Goal: Task Accomplishment & Management: Manage account settings

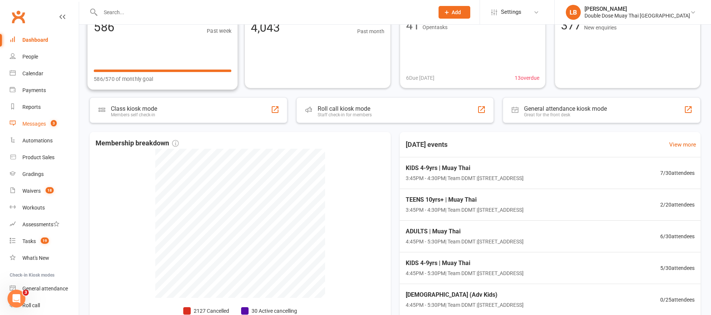
scroll to position [66, 0]
click at [34, 125] on div "Messages" at bounding box center [33, 124] width 23 height 6
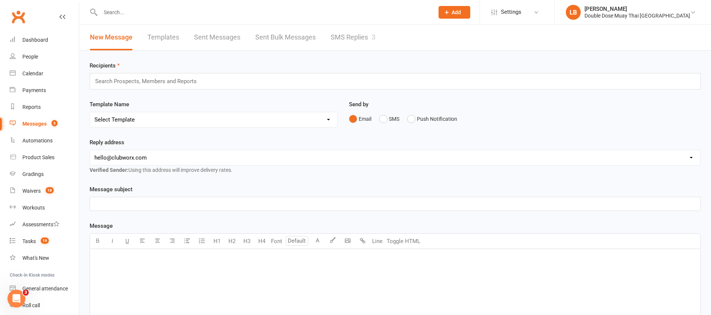
click at [357, 40] on link "SMS Replies 3" at bounding box center [352, 38] width 45 height 26
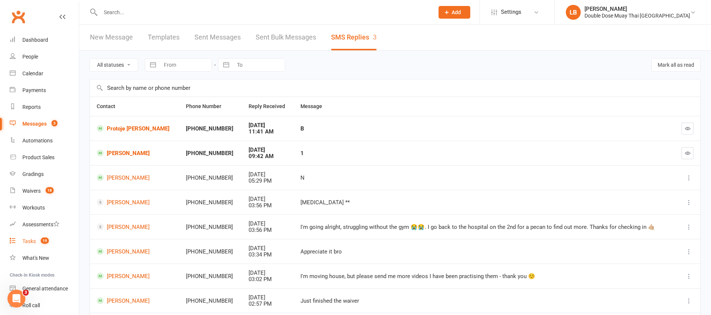
click at [31, 244] on div "Tasks" at bounding box center [28, 241] width 13 height 6
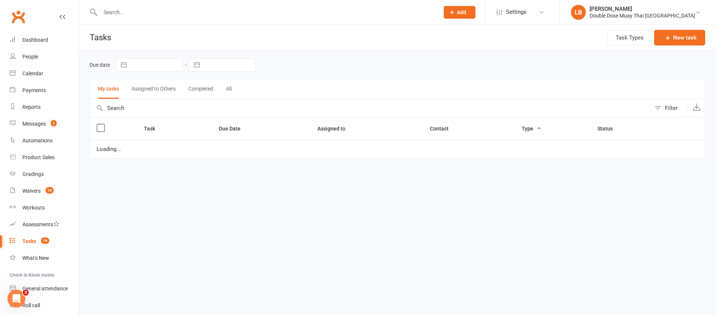
select select "started"
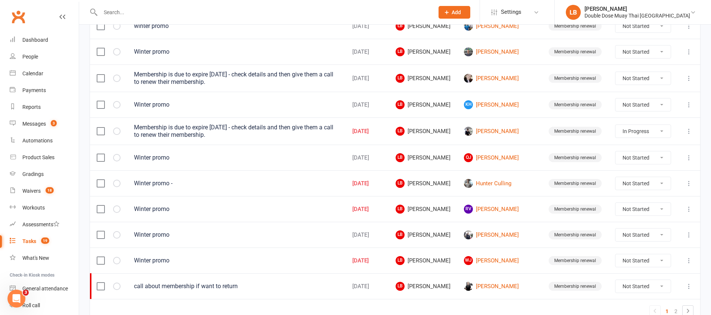
scroll to position [501, 0]
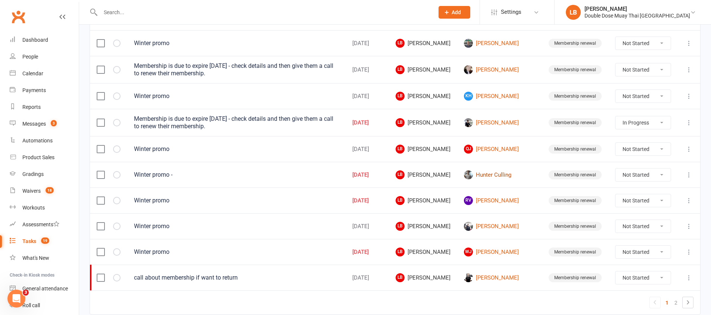
click at [491, 171] on link "Hunter Culling" at bounding box center [499, 174] width 71 height 9
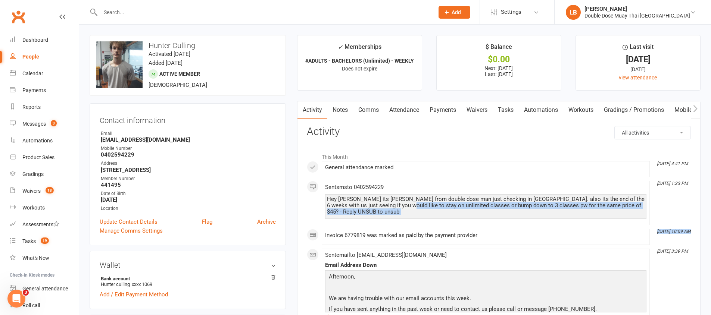
drag, startPoint x: 382, startPoint y: 207, endPoint x: 466, endPoint y: 212, distance: 84.1
click at [460, 219] on li "[DATE] 1:23 PM Sent sms to [PHONE_NUMBER] Hey Hunter its [PERSON_NAME] from dou…" at bounding box center [486, 203] width 328 height 44
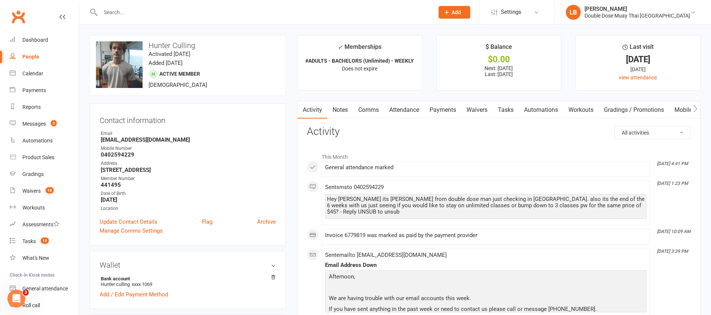
click at [414, 185] on div "Sent sms to [PHONE_NUMBER] Hey Hunter its [PERSON_NAME] from double dose man ju…" at bounding box center [485, 203] width 321 height 38
click at [439, 105] on link "Payments" at bounding box center [442, 109] width 37 height 17
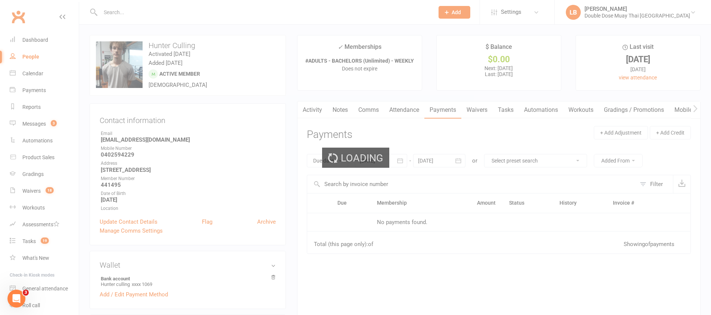
scroll to position [68, 0]
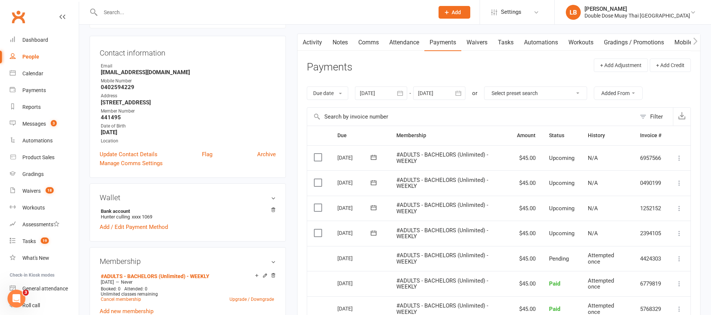
drag, startPoint x: 357, startPoint y: 34, endPoint x: 362, endPoint y: 40, distance: 8.3
click at [358, 34] on link "Comms" at bounding box center [368, 42] width 31 height 17
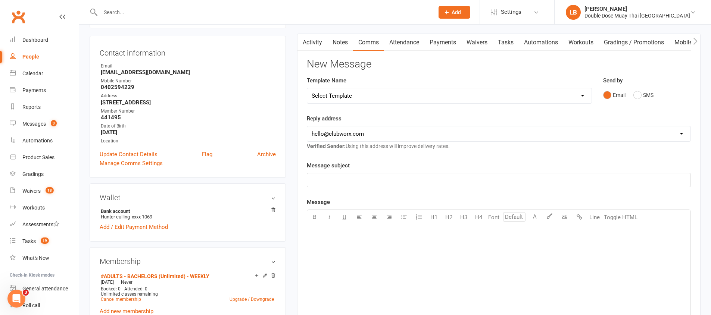
click at [346, 42] on link "Notes" at bounding box center [340, 42] width 26 height 17
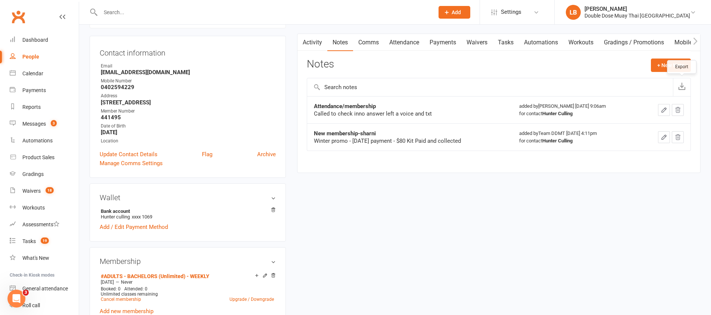
click at [673, 77] on div "Notes + New Note" at bounding box center [499, 68] width 384 height 19
click at [662, 74] on div "Notes + New Note" at bounding box center [499, 68] width 384 height 19
click at [662, 69] on button "+ New Note" at bounding box center [671, 65] width 40 height 13
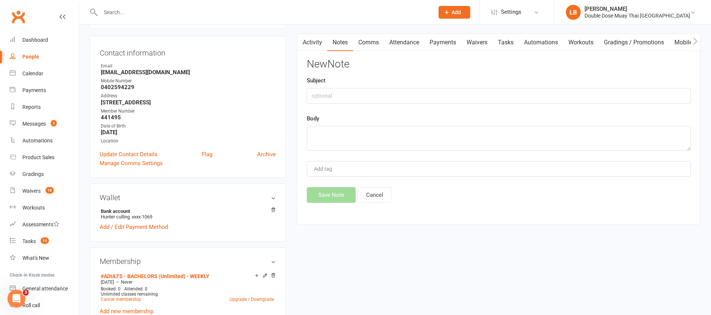
click at [511, 87] on div "Subject" at bounding box center [499, 90] width 384 height 28
click at [511, 94] on input "text" at bounding box center [499, 96] width 384 height 16
type input "Attendance/ membership check up"
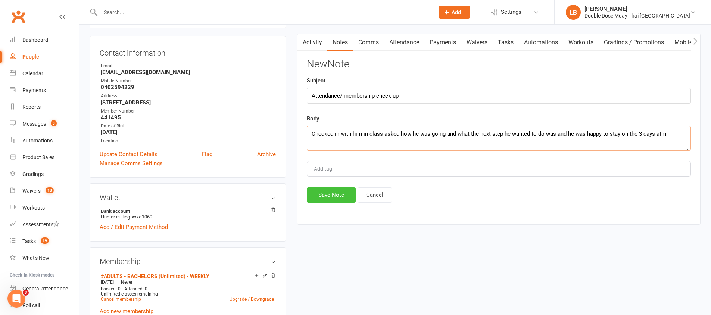
type textarea "Checked in with him in class asked how he was going and what the next step he w…"
click at [334, 198] on button "Save Note" at bounding box center [331, 195] width 49 height 16
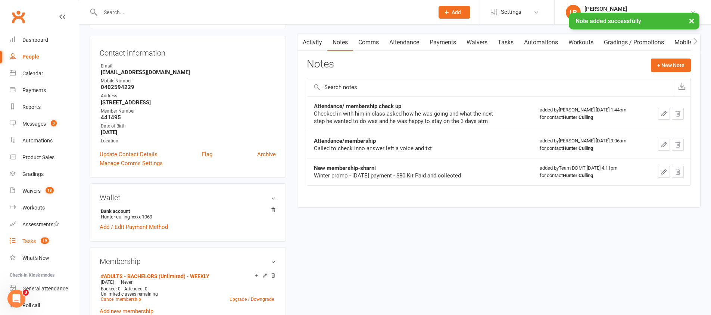
click at [37, 247] on link "Tasks 19" at bounding box center [44, 241] width 69 height 17
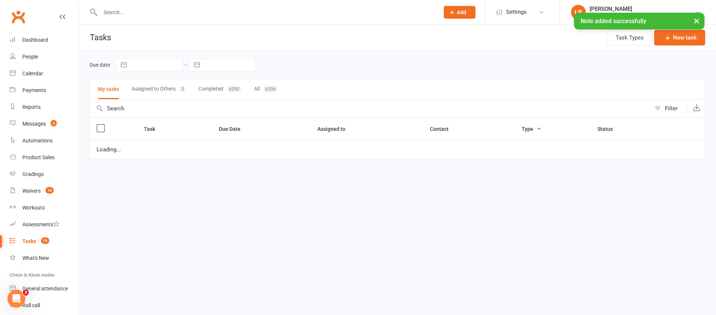
select select "started"
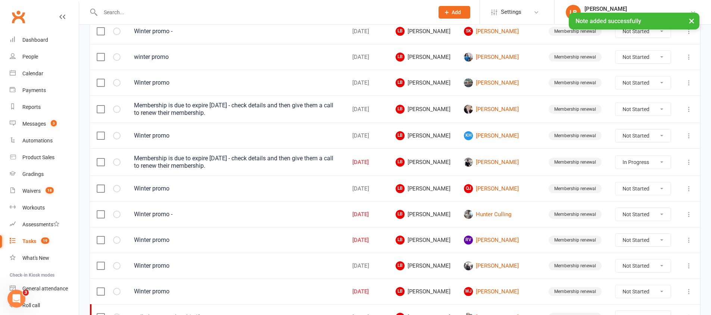
scroll to position [532, 0]
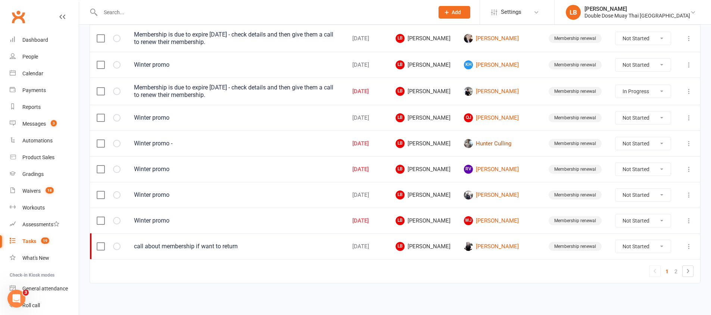
click at [504, 143] on link "Hunter Culling" at bounding box center [499, 143] width 71 height 9
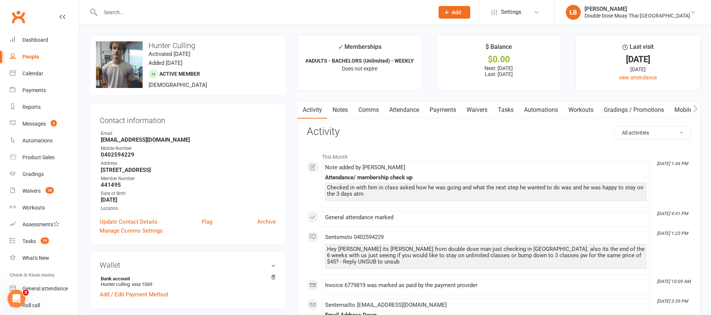
click at [454, 107] on link "Payments" at bounding box center [442, 109] width 37 height 17
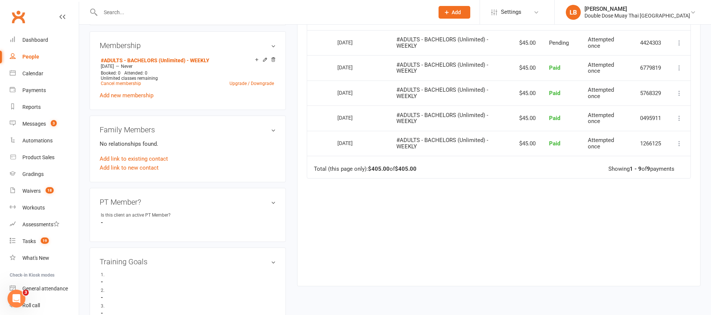
scroll to position [219, 0]
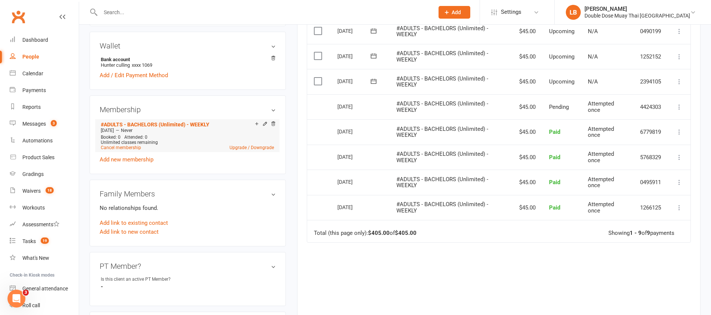
click at [257, 144] on div "Unlimited classes remaining" at bounding box center [187, 142] width 173 height 5
click at [258, 145] on link "Upgrade / Downgrade" at bounding box center [251, 147] width 44 height 5
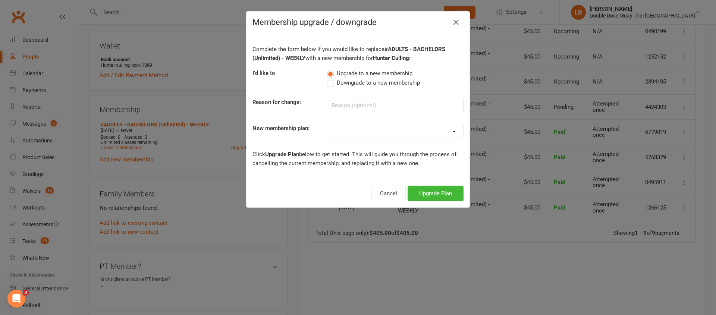
click at [337, 81] on span "Downgrade to a new membership" at bounding box center [378, 82] width 83 height 8
click at [332, 78] on input "Downgrade to a new membership" at bounding box center [329, 78] width 5 height 0
click at [347, 116] on div "Complete the form below if you would like to replace #ADULTS - BACHELORS (Unlim…" at bounding box center [358, 106] width 223 height 147
click at [343, 103] on input at bounding box center [395, 106] width 137 height 16
type input "down grade cant make it"
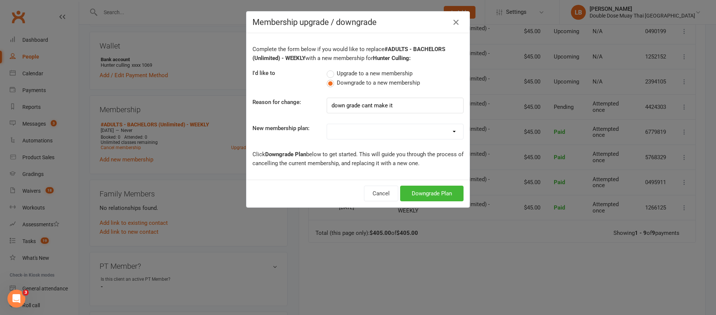
click at [321, 133] on div "#KIDS - 1 Day - WEEKLY #KIDS - 1 Day - FORTNIGHTLY #KIDS - 1 Day - 12 Wks - Pai…" at bounding box center [395, 132] width 148 height 16
click at [333, 131] on select "#KIDS - 1 Day - WEEKLY #KIDS - 1 Day - FORTNIGHTLY #KIDS - 1 Day - 12 Wks - Pai…" at bounding box center [395, 131] width 136 height 15
select select "9"
click at [426, 192] on button "Downgrade Plan" at bounding box center [431, 194] width 63 height 16
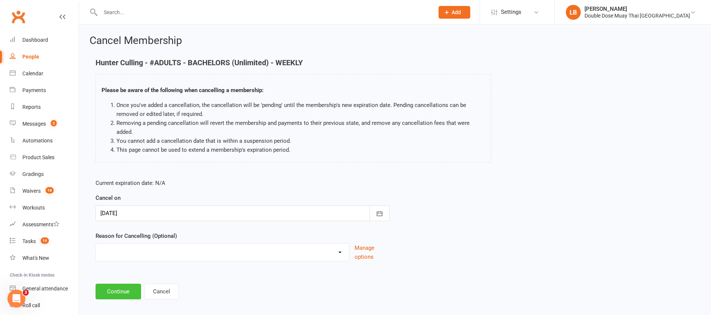
click at [127, 284] on button "Continue" at bounding box center [118, 292] width 46 height 16
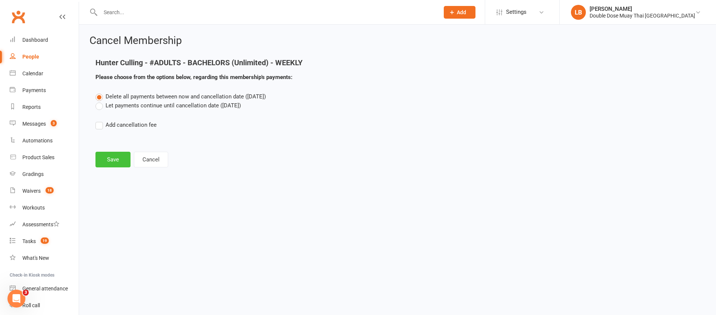
click at [111, 158] on button "Save" at bounding box center [112, 160] width 35 height 16
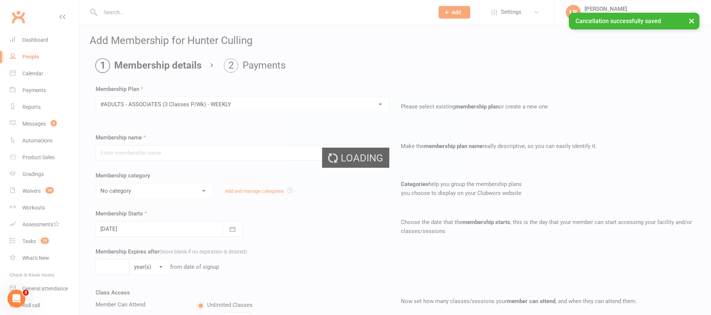
type input "#ADULTS - ASSOCIATES (3 Classes P/Wk) - WEEKLY"
select select "1"
type input "0"
type input "3"
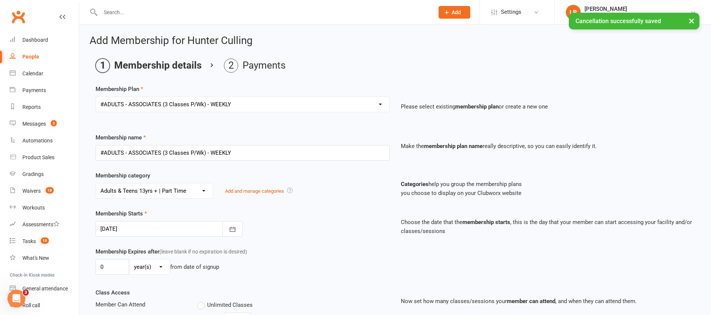
click at [161, 220] on div "Membership Starts [DATE] [DATE] Sun Mon Tue Wed Thu Fri Sat 31 27 28 29 30 31 0…" at bounding box center [242, 223] width 305 height 28
click at [166, 226] on div at bounding box center [168, 229] width 147 height 16
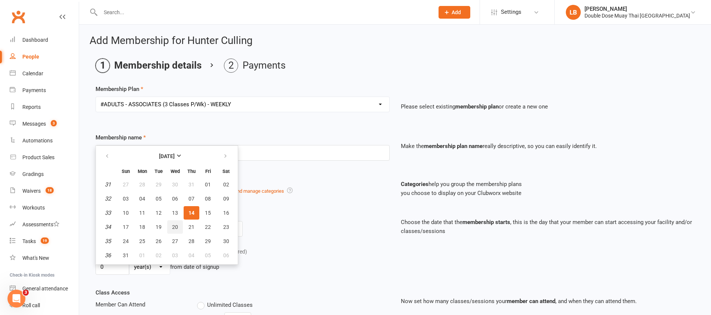
click at [182, 227] on button "20" at bounding box center [175, 226] width 16 height 13
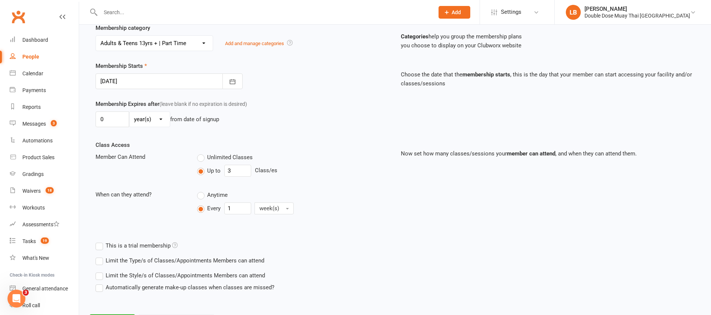
scroll to position [140, 0]
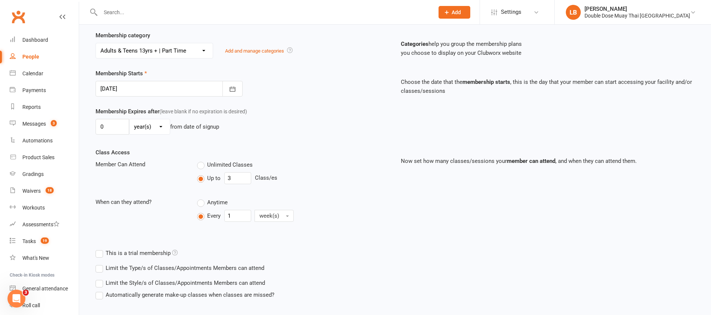
click at [157, 85] on div at bounding box center [168, 89] width 147 height 16
click at [179, 89] on div at bounding box center [168, 89] width 147 height 16
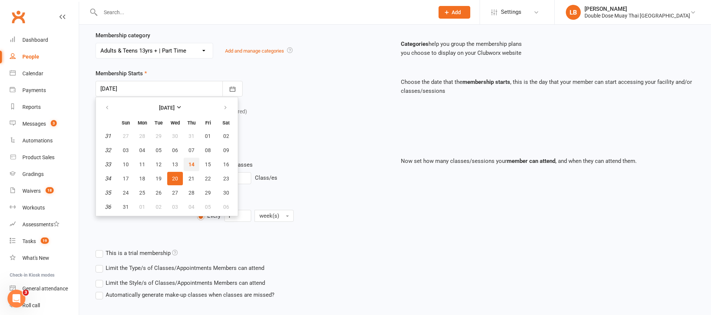
click at [188, 163] on span "14" at bounding box center [191, 165] width 6 height 6
type input "[DATE]"
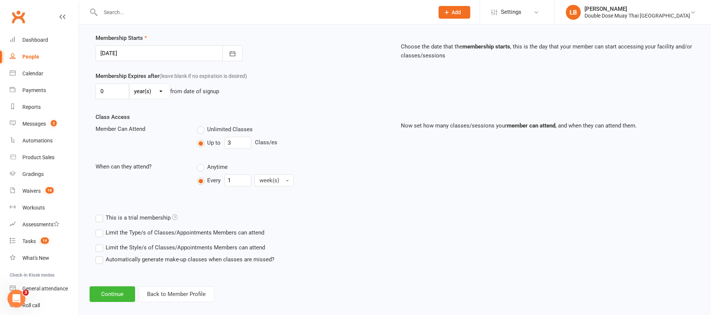
scroll to position [184, 0]
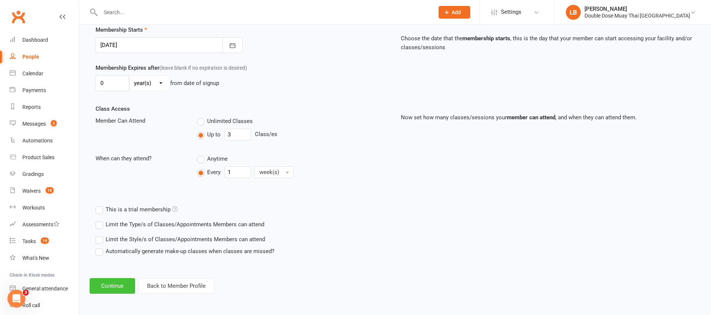
click at [112, 287] on button "Continue" at bounding box center [113, 286] width 46 height 16
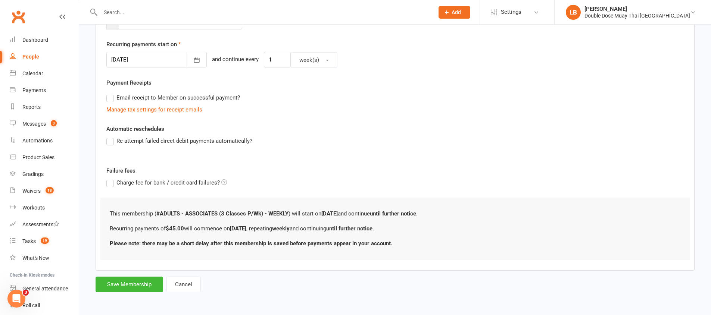
scroll to position [0, 0]
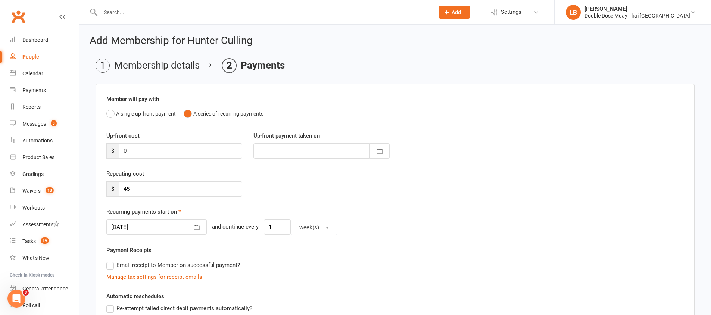
click at [153, 223] on div at bounding box center [156, 227] width 100 height 16
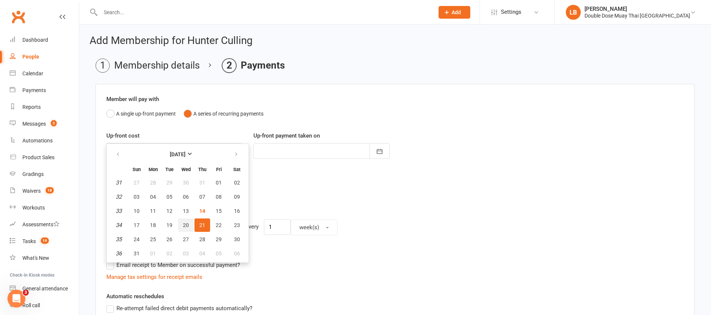
click at [189, 225] on button "20" at bounding box center [186, 225] width 16 height 13
type input "[DATE]"
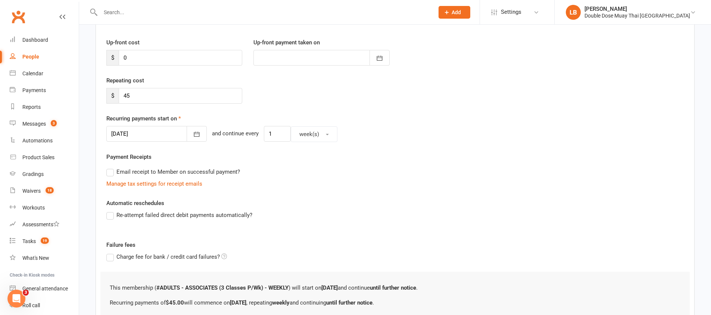
scroll to position [167, 0]
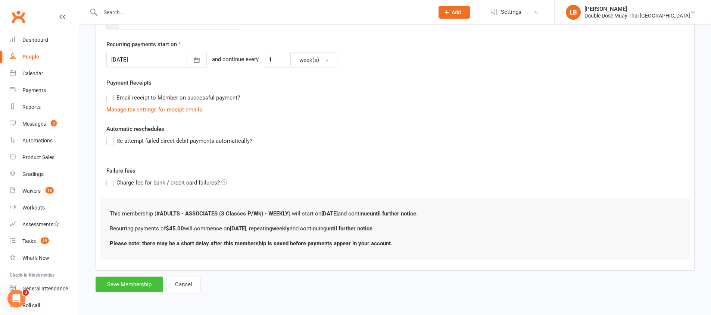
click at [141, 288] on button "Save Membership" at bounding box center [129, 285] width 68 height 16
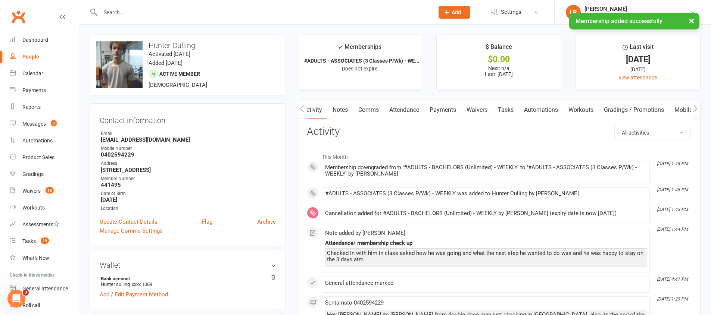
click at [511, 106] on link "Tasks" at bounding box center [505, 109] width 26 height 17
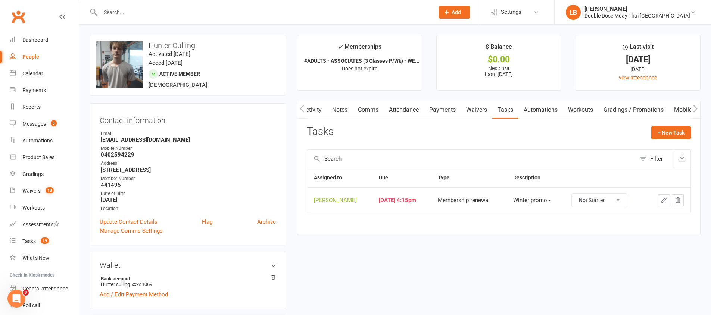
click at [607, 200] on select "Not Started In Progress Waiting Complete" at bounding box center [598, 200] width 55 height 13
select select "unstarted"
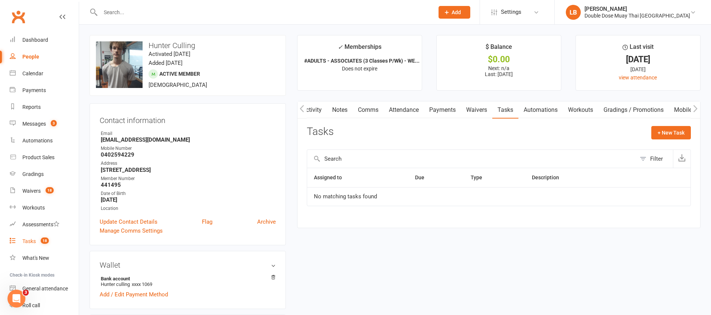
click at [37, 241] on count-badge "18" at bounding box center [43, 241] width 12 height 6
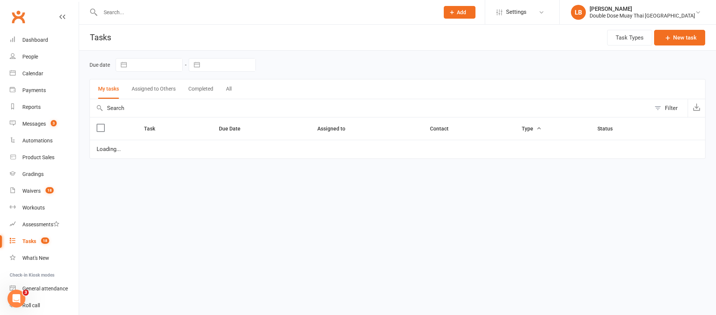
select select "started"
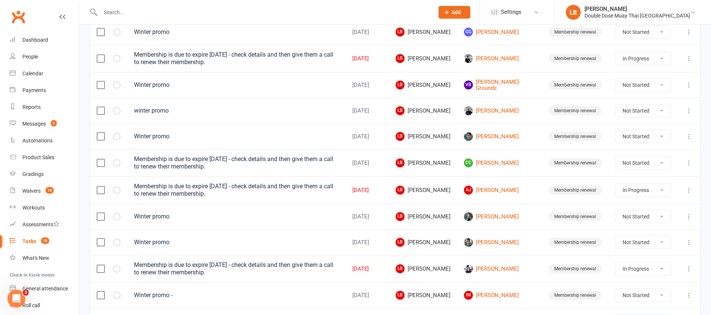
scroll to position [199, 0]
click at [503, 191] on link "[PERSON_NAME]" at bounding box center [499, 189] width 71 height 9
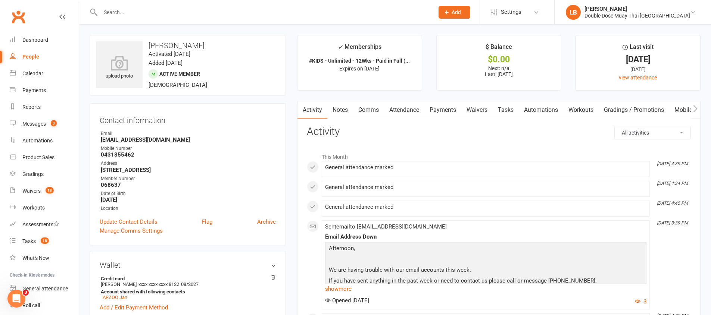
click at [375, 111] on link "Comms" at bounding box center [368, 109] width 31 height 17
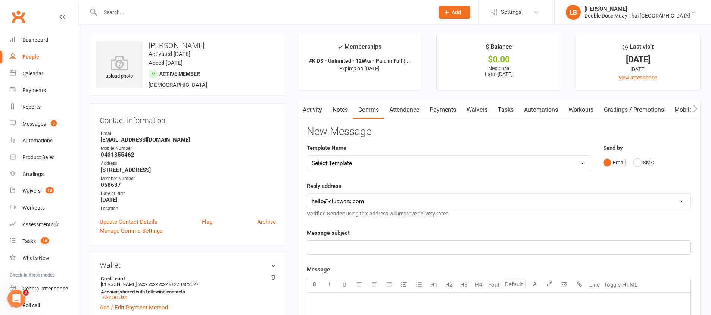
click at [323, 109] on link "Activity" at bounding box center [312, 109] width 30 height 17
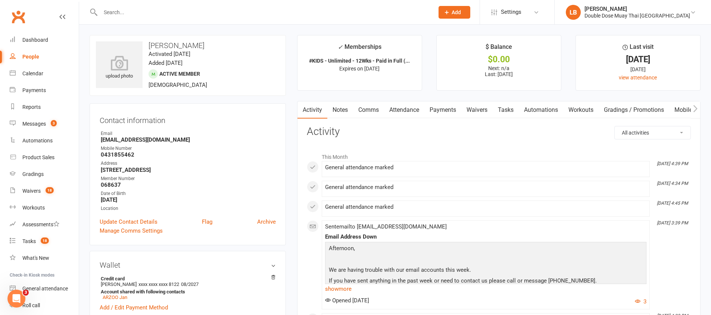
click at [371, 114] on link "Comms" at bounding box center [368, 109] width 31 height 17
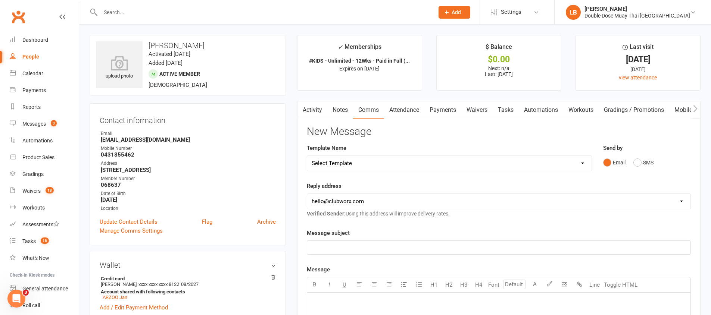
click at [633, 163] on div "Email SMS" at bounding box center [647, 163] width 88 height 14
click at [637, 166] on button "SMS" at bounding box center [643, 163] width 20 height 14
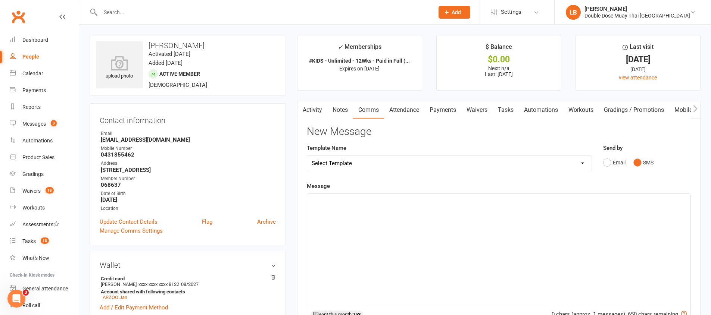
click at [448, 224] on div "﻿" at bounding box center [498, 250] width 383 height 112
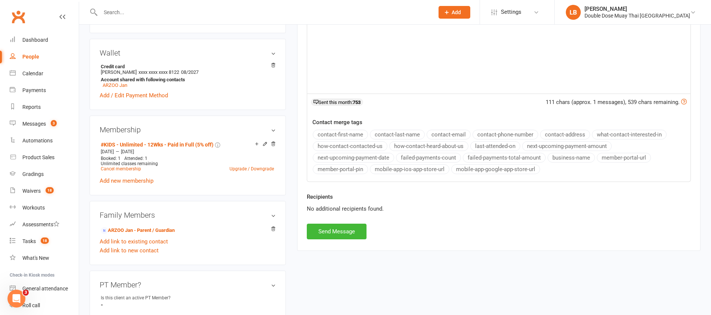
scroll to position [292, 0]
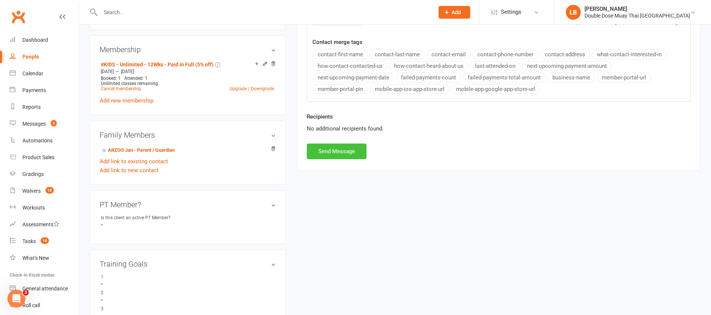
click at [331, 144] on button "Send Message" at bounding box center [337, 152] width 60 height 16
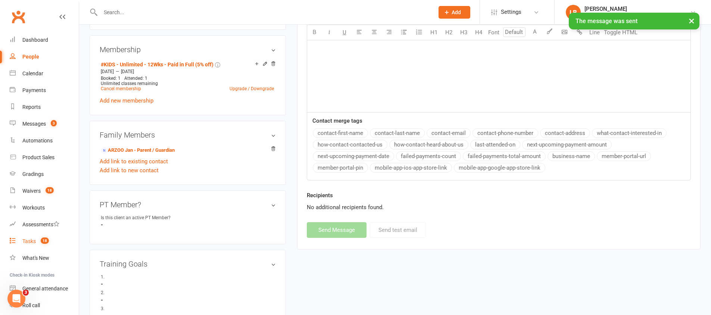
click at [49, 244] on link "Tasks 18" at bounding box center [44, 241] width 69 height 17
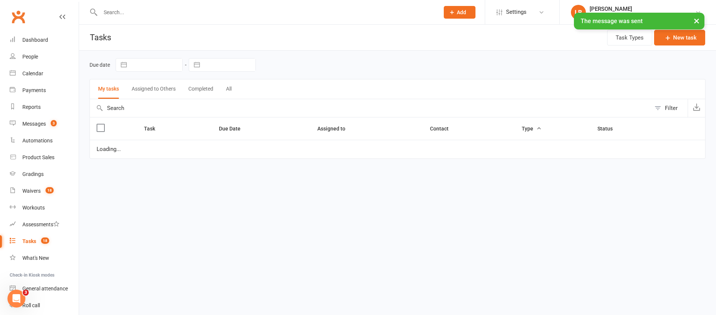
select select "started"
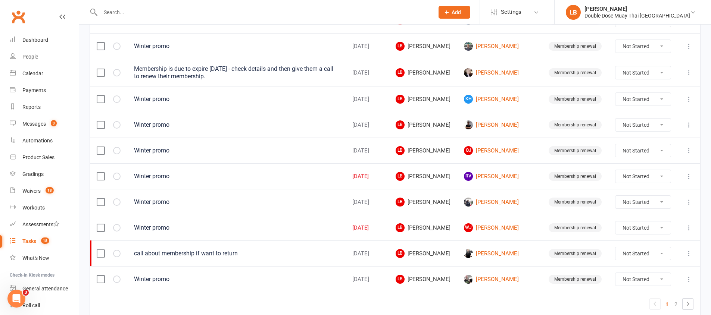
scroll to position [503, 0]
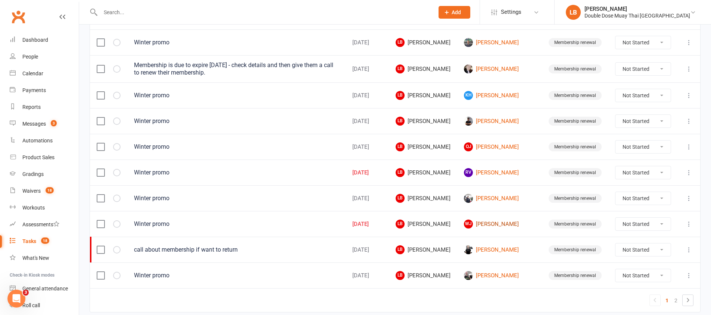
click at [509, 227] on link "WJ [PERSON_NAME]" at bounding box center [499, 224] width 71 height 9
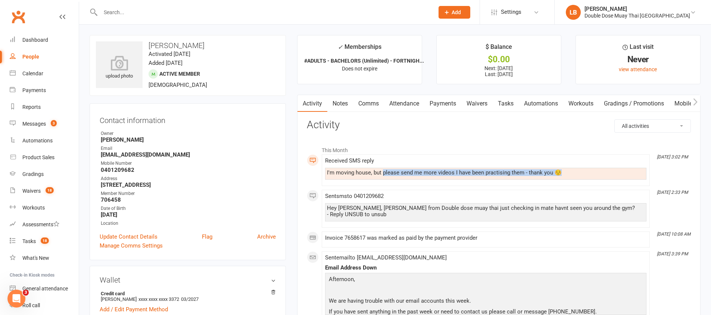
drag, startPoint x: 382, startPoint y: 176, endPoint x: 533, endPoint y: 182, distance: 151.2
click at [533, 182] on div "Received SMS reply I'm moving house, but please send me more videos I have been…" at bounding box center [485, 170] width 321 height 25
drag, startPoint x: 532, startPoint y: 179, endPoint x: 454, endPoint y: 166, distance: 78.7
click at [532, 179] on div "I'm moving house, but please send me more videos I have been practising them - …" at bounding box center [485, 174] width 321 height 12
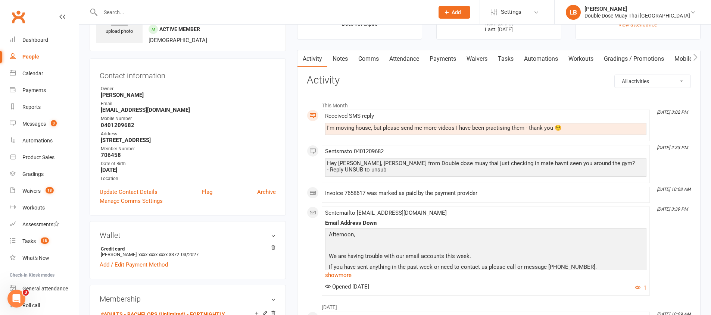
scroll to position [145, 0]
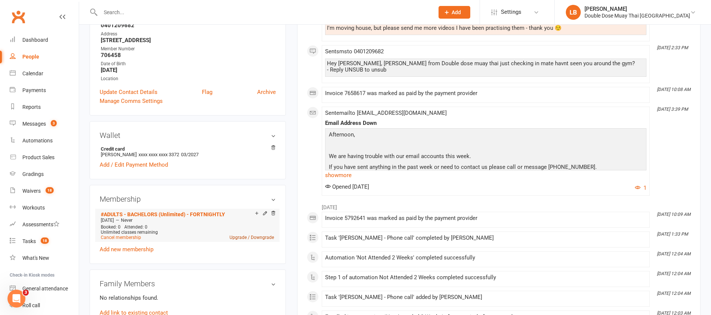
click at [266, 239] on link "Upgrade / Downgrade" at bounding box center [251, 237] width 44 height 5
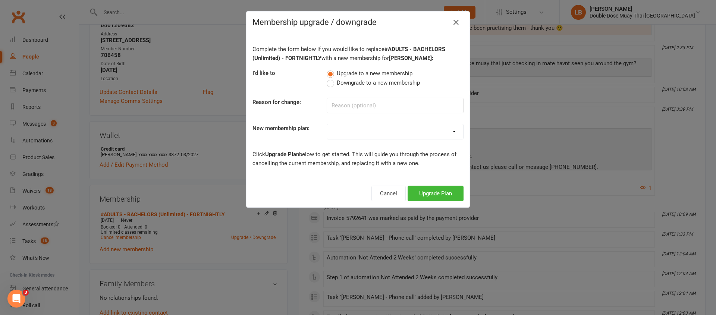
drag, startPoint x: 337, startPoint y: 81, endPoint x: 334, endPoint y: 84, distance: 4.0
click at [337, 81] on span "Downgrade to a new membership" at bounding box center [378, 82] width 83 height 8
click at [332, 78] on input "Downgrade to a new membership" at bounding box center [329, 78] width 5 height 0
click at [344, 111] on input at bounding box center [395, 106] width 137 height 16
type input "not coming in"
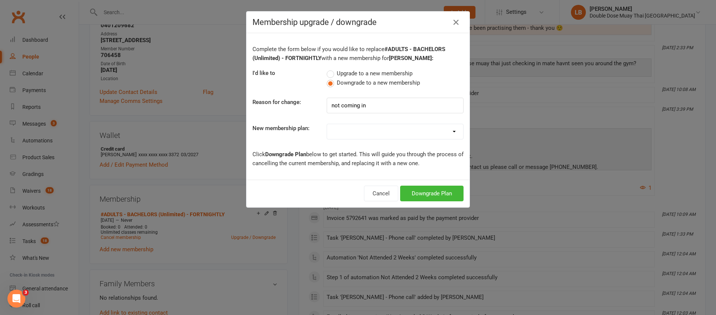
click at [354, 133] on select "#KIDS - 1 Day - WEEKLY #KIDS - 1 Day - FORTNIGHTLY #KIDS - 1 Day - 12 Wks - Pai…" at bounding box center [395, 131] width 136 height 15
click at [457, 19] on icon "button" at bounding box center [456, 22] width 9 height 9
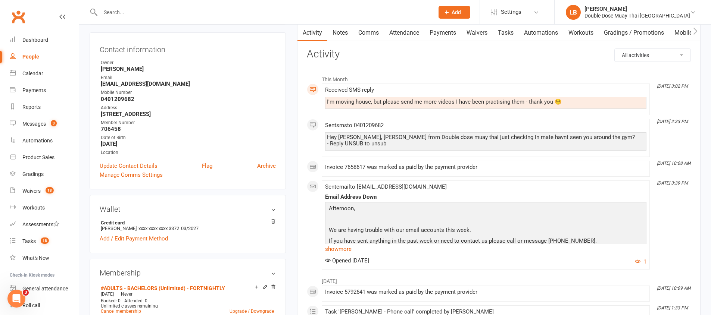
scroll to position [0, 0]
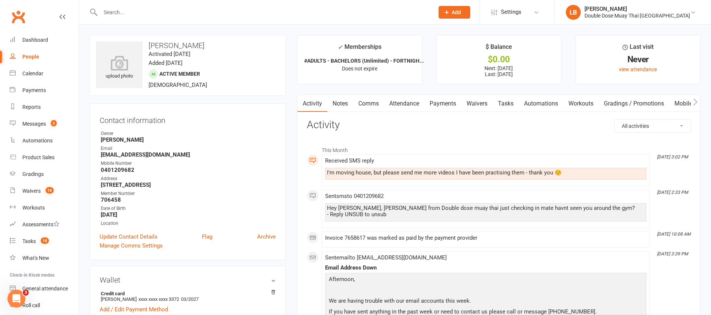
click at [447, 100] on link "Payments" at bounding box center [442, 103] width 37 height 17
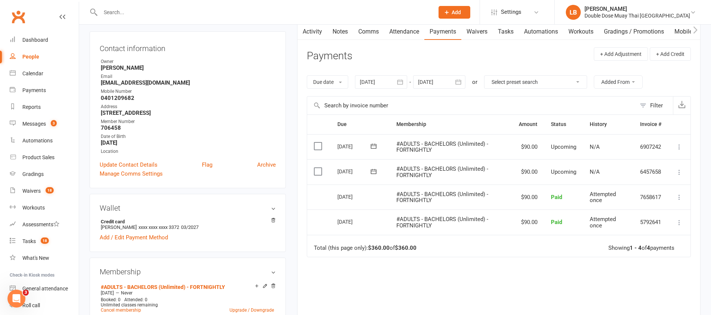
scroll to position [145, 0]
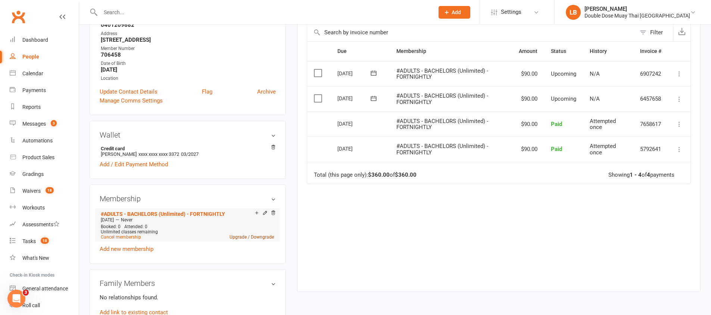
click at [257, 235] on link "Upgrade / Downgrade" at bounding box center [251, 237] width 44 height 5
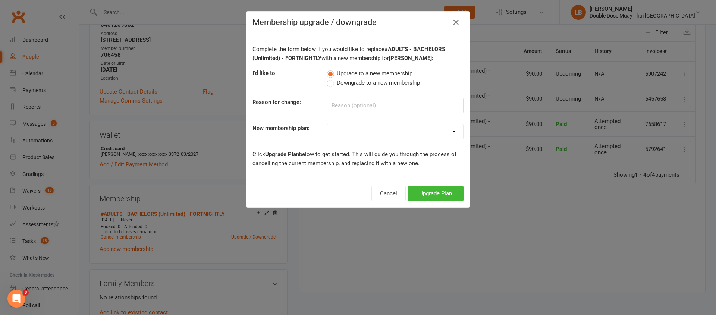
click at [342, 88] on div "Complete the form below if you would like to replace #ADULTS - BACHELORS (Unlim…" at bounding box center [358, 106] width 223 height 147
click at [352, 113] on input at bounding box center [395, 106] width 137 height 16
click at [337, 86] on span "Downgrade to a new membership" at bounding box center [378, 82] width 83 height 8
click at [332, 78] on input "Downgrade to a new membership" at bounding box center [329, 78] width 5 height 0
click at [352, 120] on div "Complete the form below if you would like to replace #ADULTS - BACHELORS (Unlim…" at bounding box center [358, 106] width 223 height 147
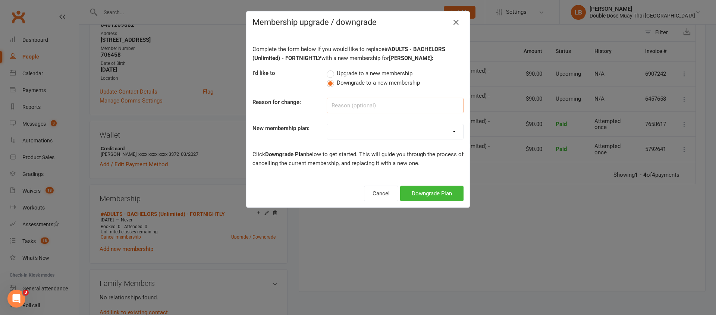
click at [346, 103] on input at bounding box center [395, 106] width 137 height 16
type input "downgrade not coming in but keeping in contact"
click at [361, 123] on div "Complete the form below if you would like to replace #ADULTS - BACHELORS (Unlim…" at bounding box center [358, 106] width 223 height 147
click at [368, 130] on select "#KIDS - 1 Day - WEEKLY #KIDS - 1 Day - FORTNIGHTLY #KIDS - 1 Day - 12 Wks - Pai…" at bounding box center [395, 131] width 136 height 15
select select "9"
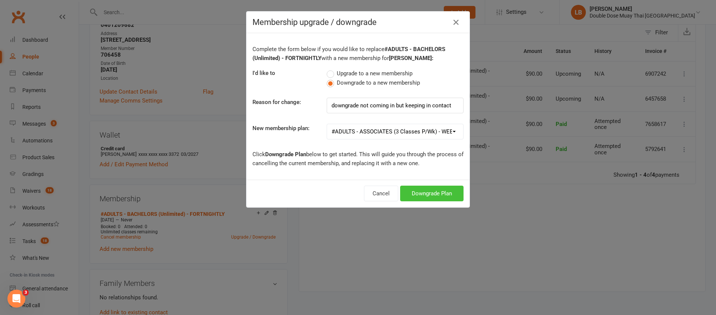
click at [425, 194] on button "Downgrade Plan" at bounding box center [431, 194] width 63 height 16
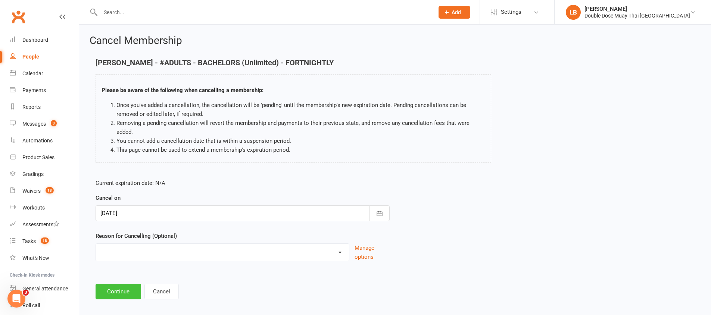
click at [110, 295] on button "Continue" at bounding box center [118, 292] width 46 height 16
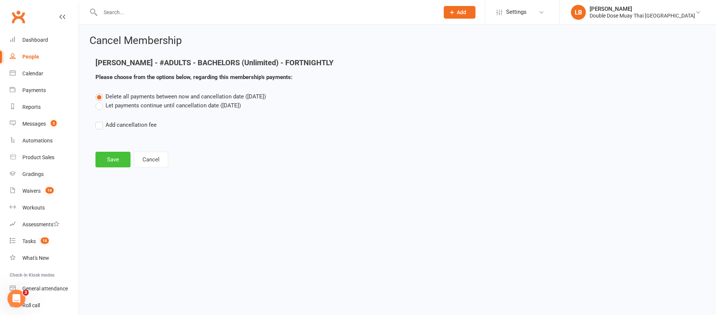
click at [103, 154] on button "Save" at bounding box center [112, 160] width 35 height 16
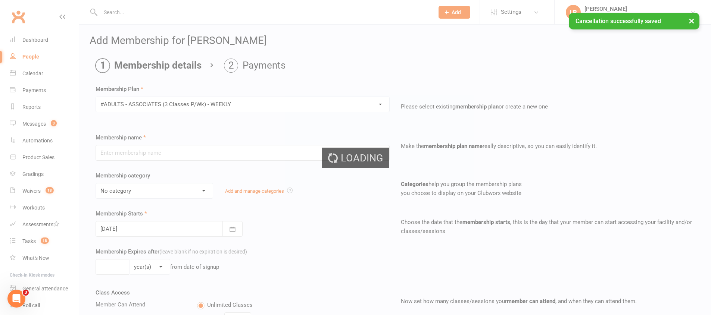
type input "#ADULTS - ASSOCIATES (3 Classes P/Wk) - WEEKLY"
select select "1"
type input "0"
type input "3"
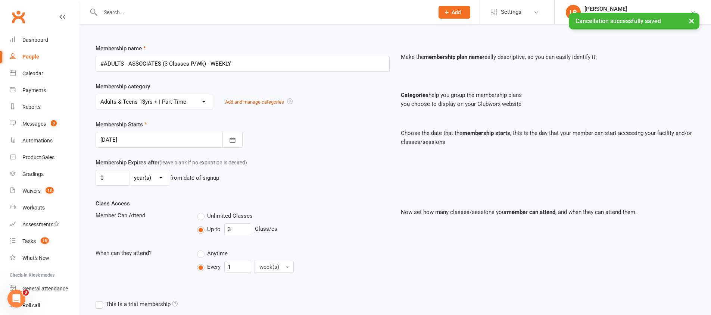
scroll to position [184, 0]
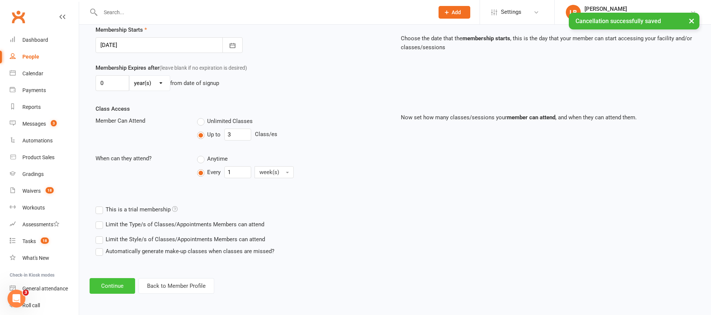
drag, startPoint x: 125, startPoint y: 288, endPoint x: 126, endPoint y: 284, distance: 4.7
click at [125, 288] on button "Continue" at bounding box center [113, 286] width 46 height 16
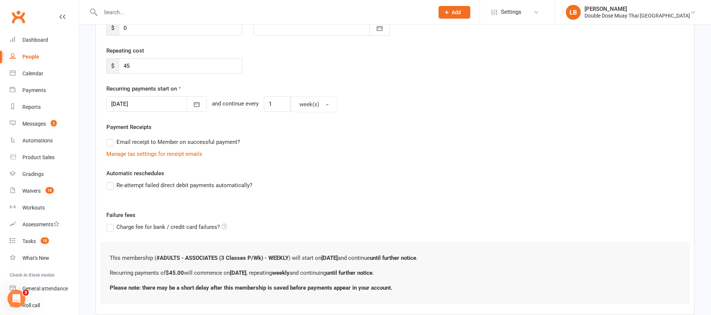
scroll to position [167, 0]
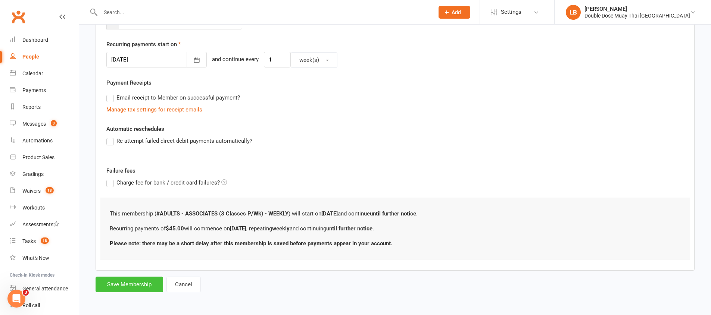
click at [131, 285] on button "Save Membership" at bounding box center [129, 285] width 68 height 16
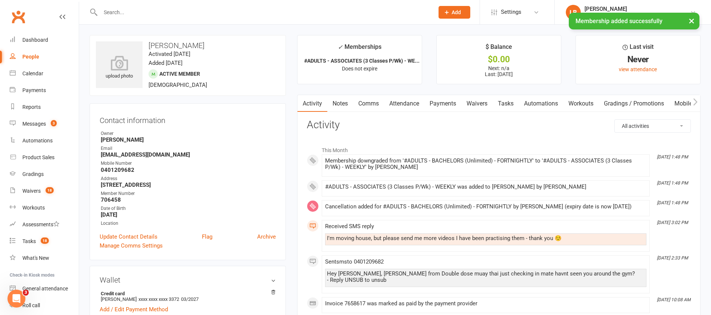
click at [509, 97] on link "Tasks" at bounding box center [505, 103] width 26 height 17
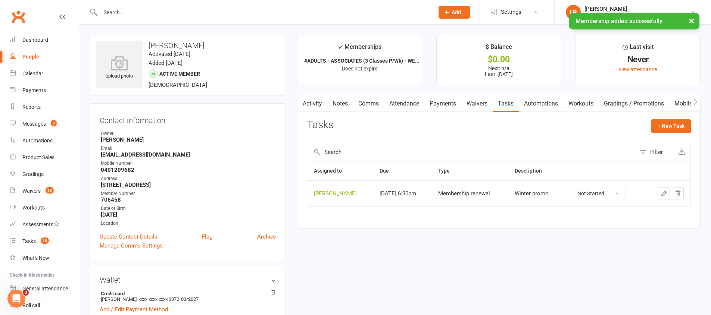
click at [615, 197] on select "Not Started In Progress Waiting Complete" at bounding box center [597, 193] width 55 height 13
select select "unstarted"
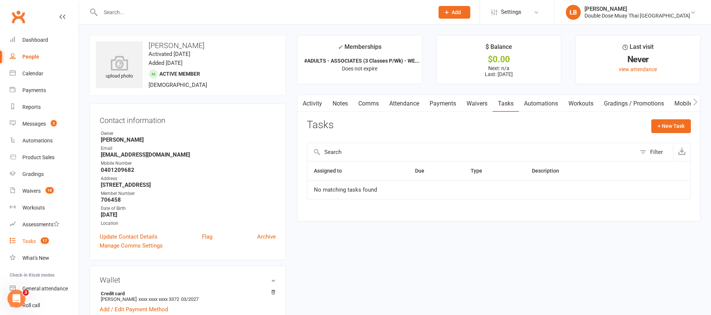
click at [32, 242] on div "Tasks" at bounding box center [28, 241] width 13 height 6
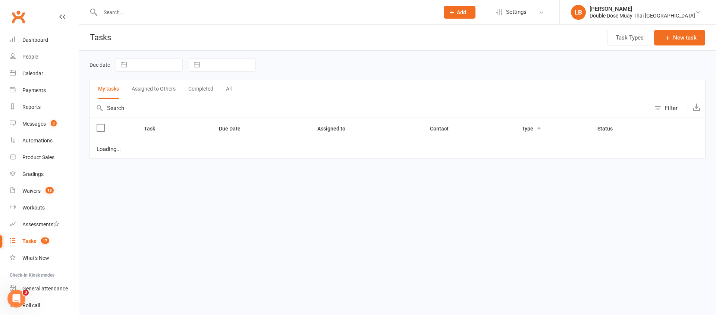
select select "started"
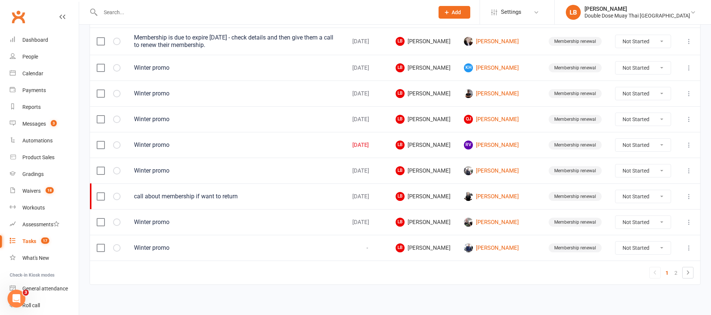
scroll to position [529, 0]
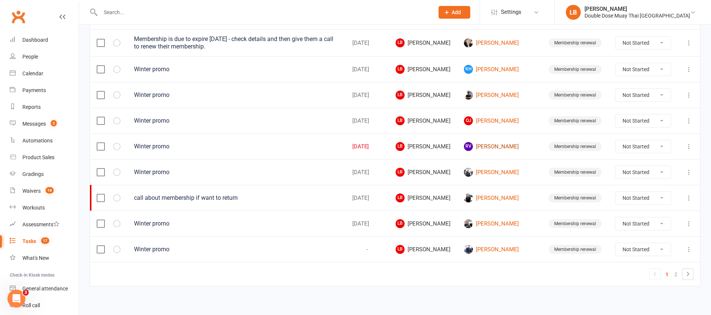
click at [493, 146] on link "RV [PERSON_NAME]" at bounding box center [499, 146] width 71 height 9
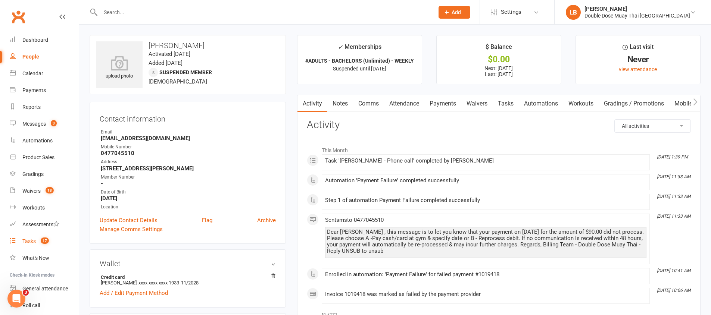
click at [28, 243] on div "Tasks" at bounding box center [28, 241] width 13 height 6
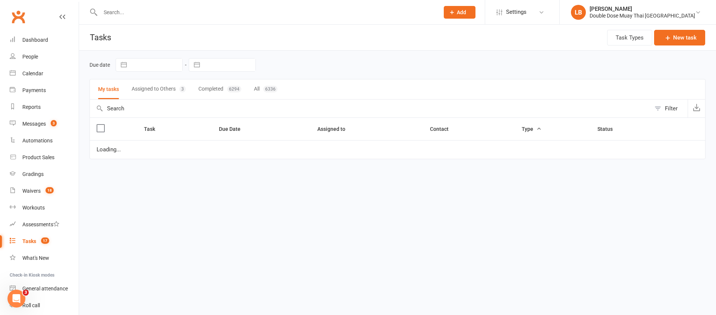
select select "started"
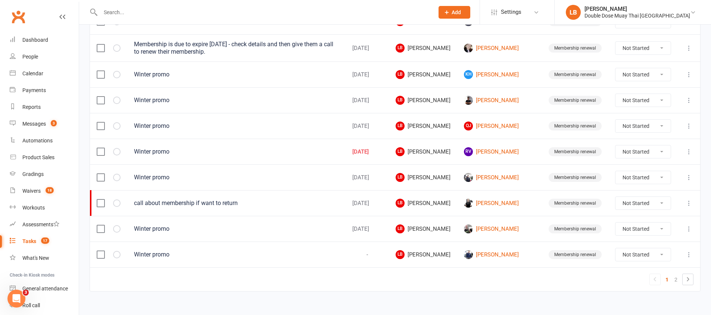
scroll to position [532, 0]
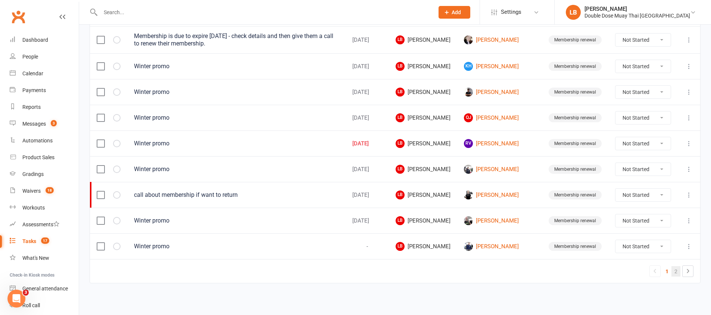
click at [671, 271] on link "2" at bounding box center [675, 271] width 9 height 10
select select "started"
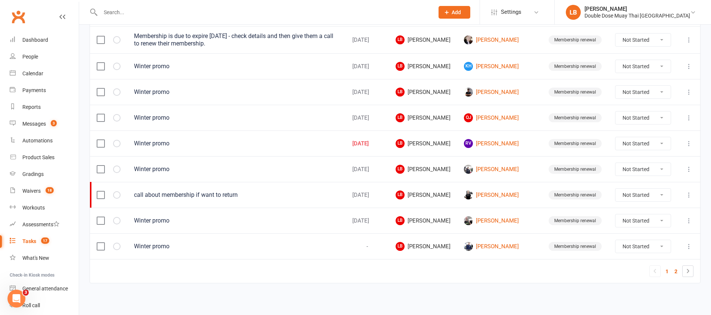
select select "started"
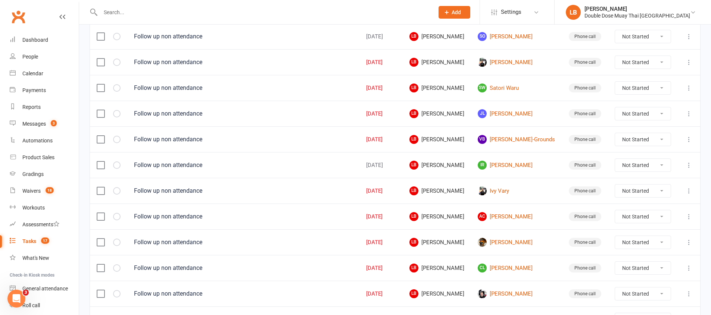
scroll to position [170, 0]
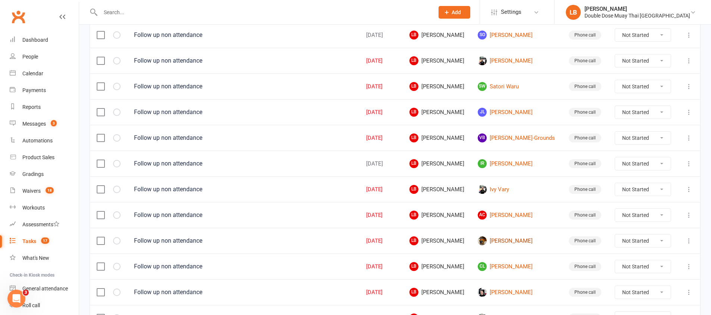
click at [506, 245] on link "[PERSON_NAME]" at bounding box center [516, 240] width 78 height 9
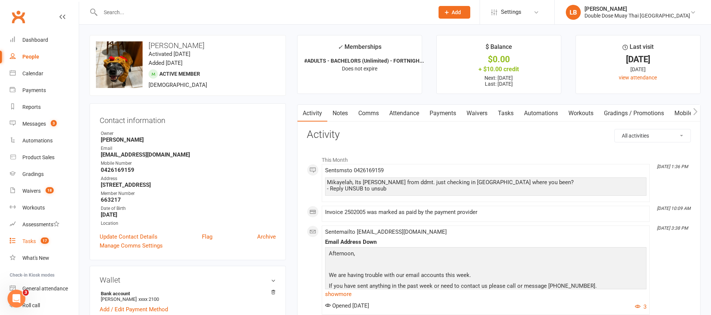
click at [50, 239] on link "Tasks 17" at bounding box center [44, 241] width 69 height 17
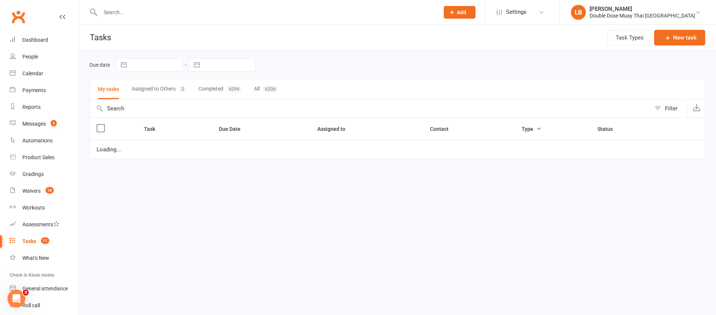
select select "started"
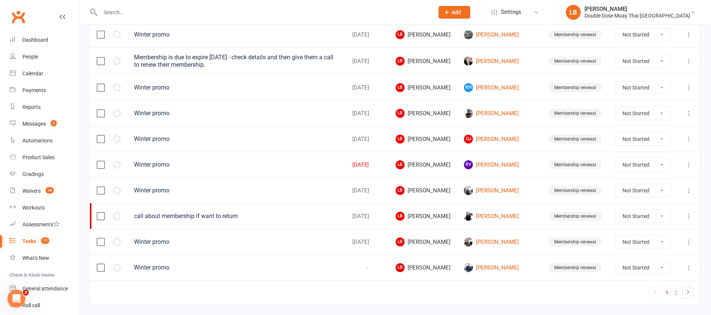
scroll to position [532, 0]
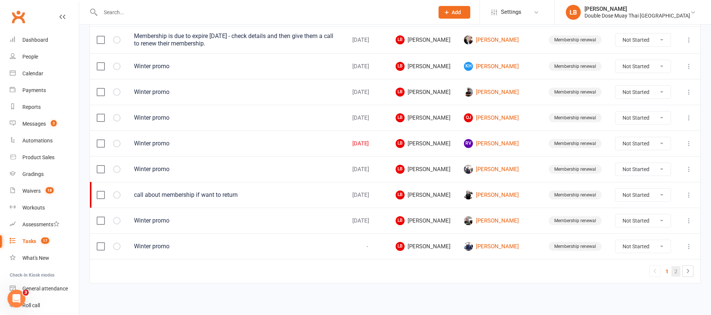
click at [675, 272] on link "2" at bounding box center [675, 271] width 9 height 10
select select "started"
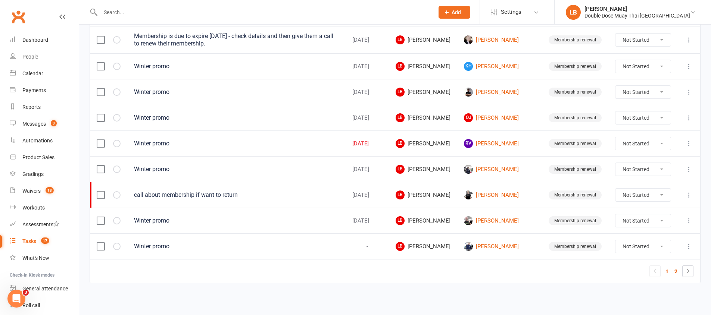
select select "started"
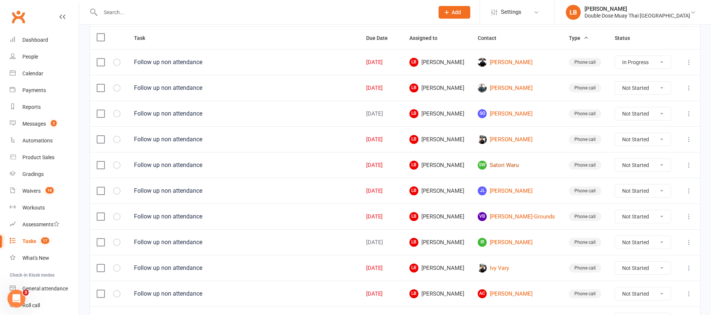
scroll to position [90, 0]
click at [47, 38] on div "Dashboard" at bounding box center [35, 40] width 26 height 6
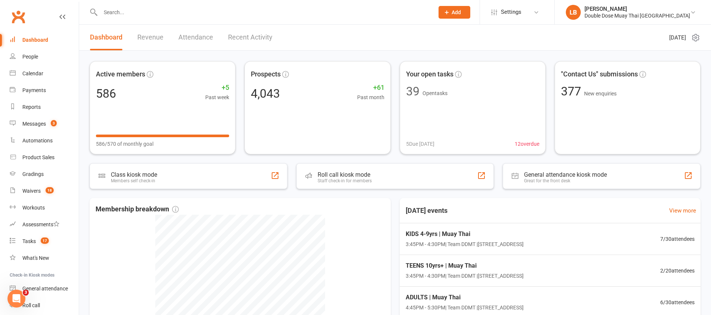
click at [55, 40] on link "Dashboard" at bounding box center [44, 40] width 69 height 17
click at [57, 125] on link "Messages 3" at bounding box center [44, 124] width 69 height 17
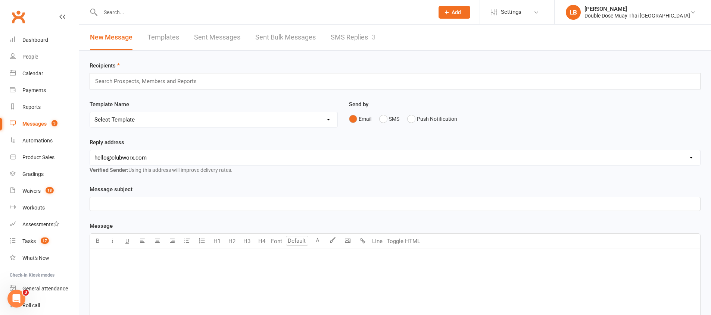
click at [348, 38] on link "SMS Replies 3" at bounding box center [352, 38] width 45 height 26
